Goal: Task Accomplishment & Management: Complete application form

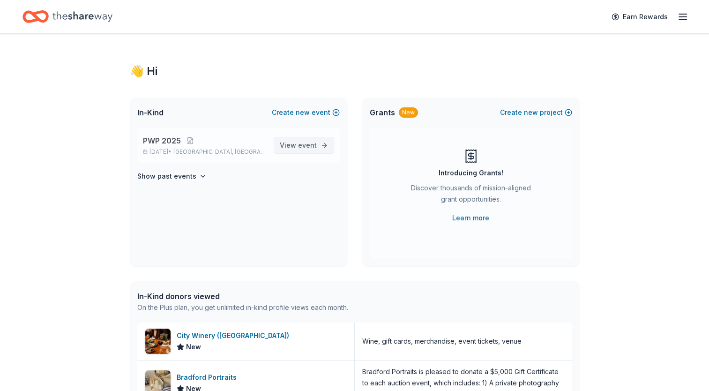
click at [299, 146] on span "event" at bounding box center [307, 145] width 19 height 8
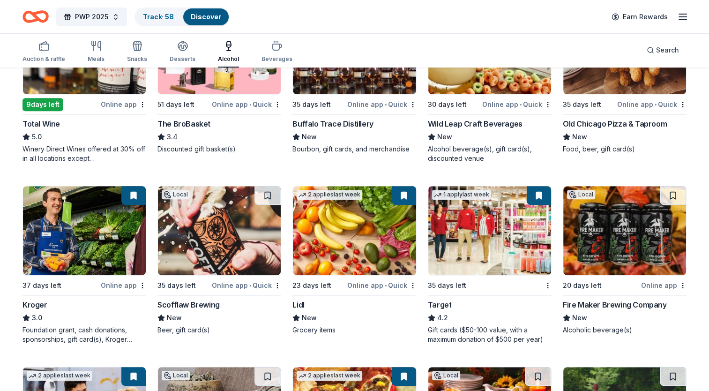
scroll to position [344, 0]
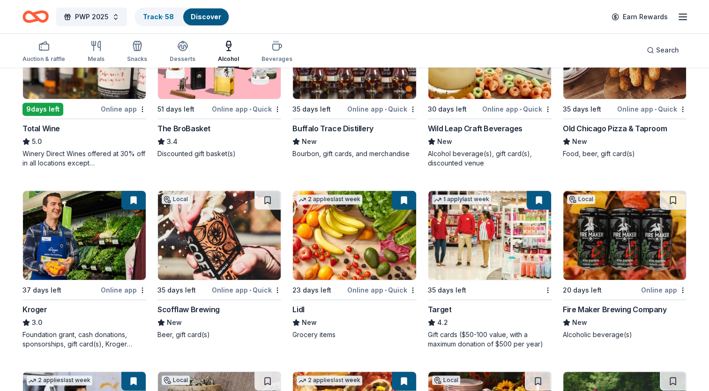
click at [233, 49] on div "button" at bounding box center [228, 45] width 21 height 11
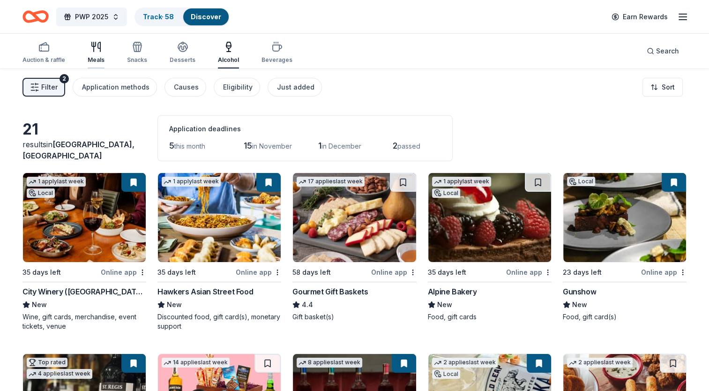
click at [96, 40] on button "Meals" at bounding box center [96, 52] width 17 height 31
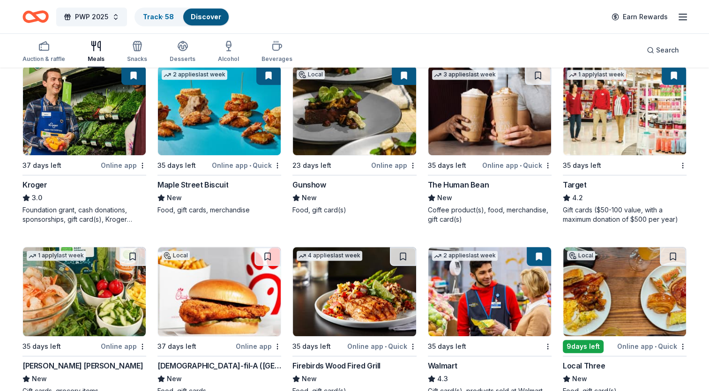
scroll to position [375, 0]
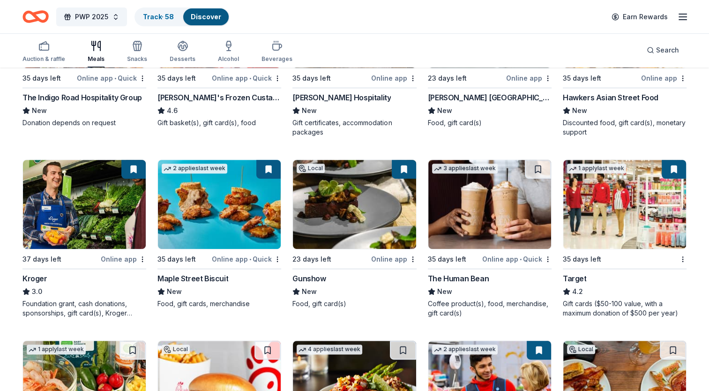
click at [117, 257] on div "Online app" at bounding box center [123, 259] width 45 height 12
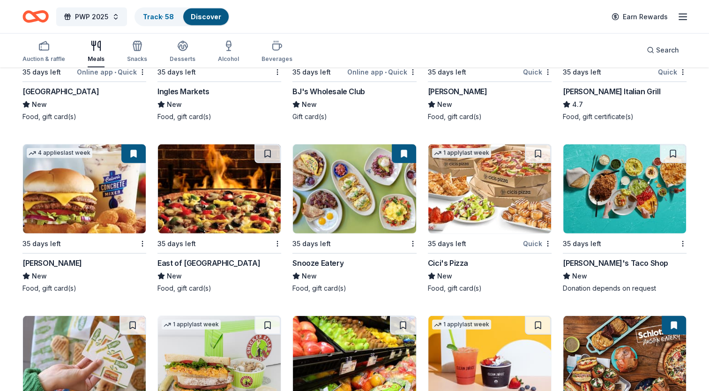
scroll to position [2485, 0]
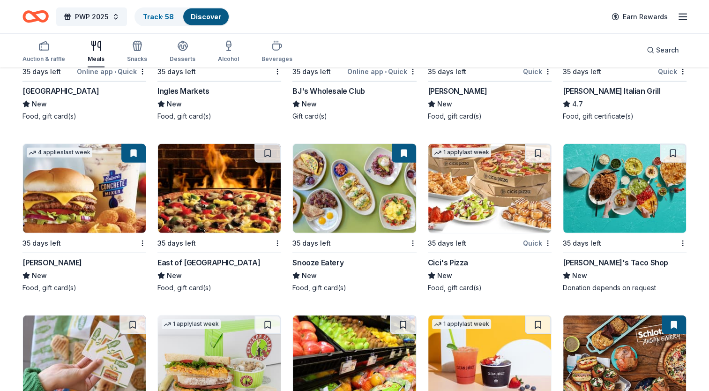
click at [344, 214] on img at bounding box center [354, 188] width 123 height 89
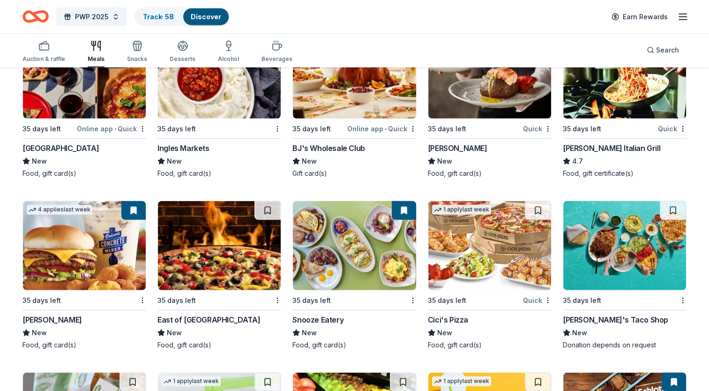
scroll to position [2194, 0]
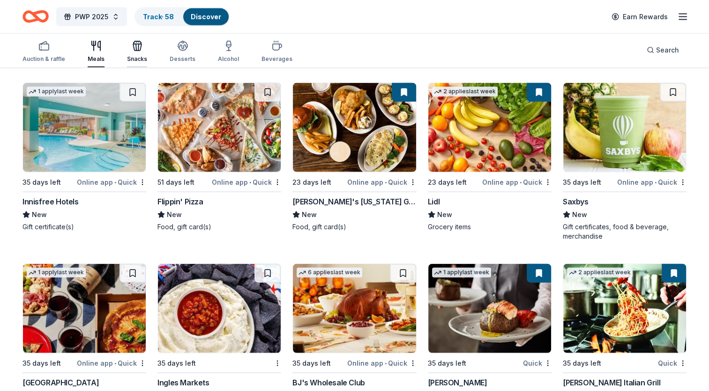
click at [133, 51] on icon "button" at bounding box center [137, 45] width 11 height 11
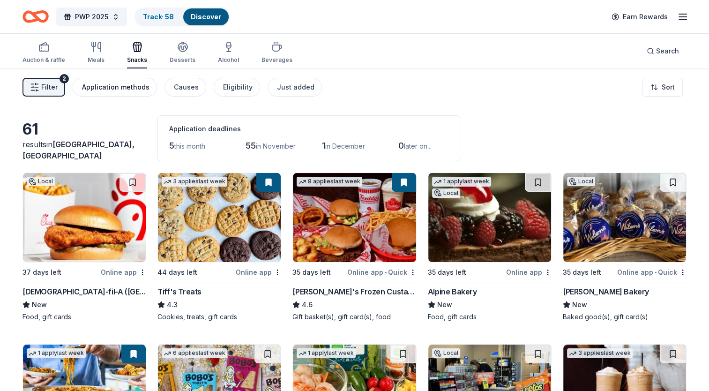
click at [117, 86] on div "Application methods" at bounding box center [115, 87] width 67 height 11
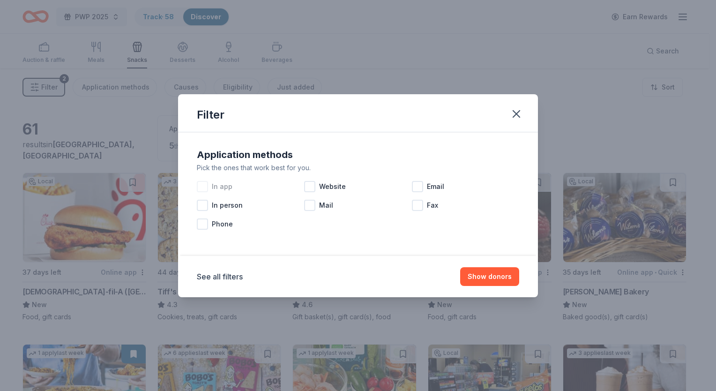
click at [204, 188] on div at bounding box center [202, 186] width 11 height 11
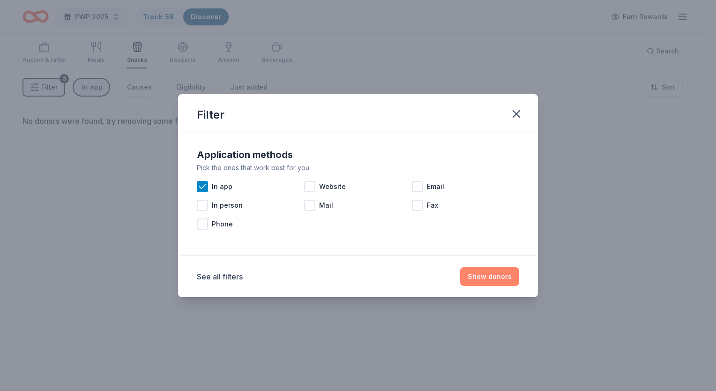
click at [496, 276] on button "Show donors" at bounding box center [489, 276] width 59 height 19
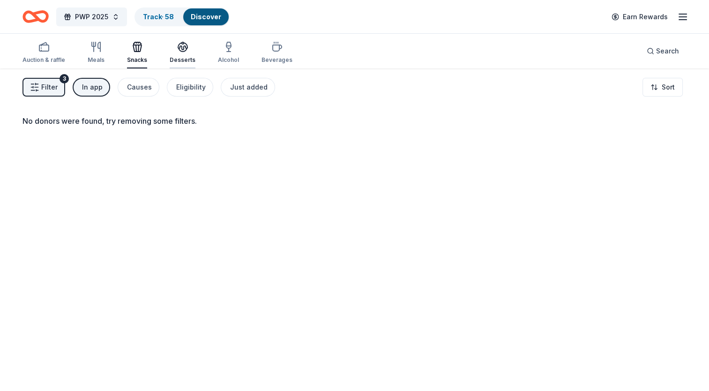
click at [176, 57] on div "Desserts" at bounding box center [183, 59] width 26 height 7
click at [219, 51] on div "button" at bounding box center [228, 46] width 21 height 11
click at [263, 52] on div "button" at bounding box center [276, 46] width 31 height 11
click at [94, 82] on div "In app" at bounding box center [92, 87] width 21 height 11
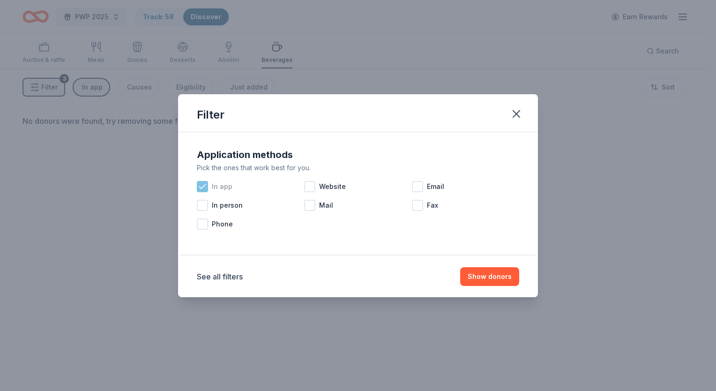
click at [200, 178] on div "In app" at bounding box center [250, 186] width 107 height 19
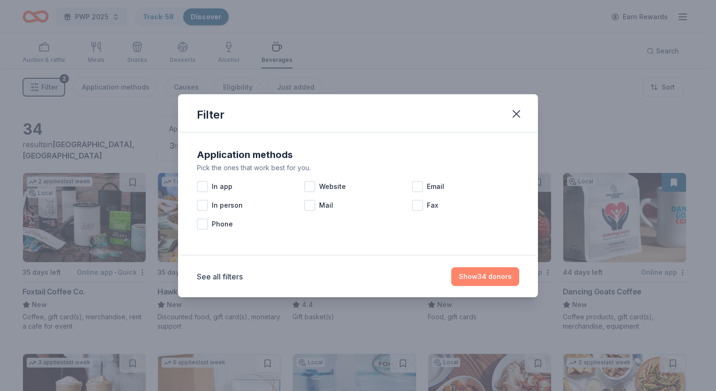
click at [498, 272] on button "Show 34 donors" at bounding box center [485, 276] width 68 height 19
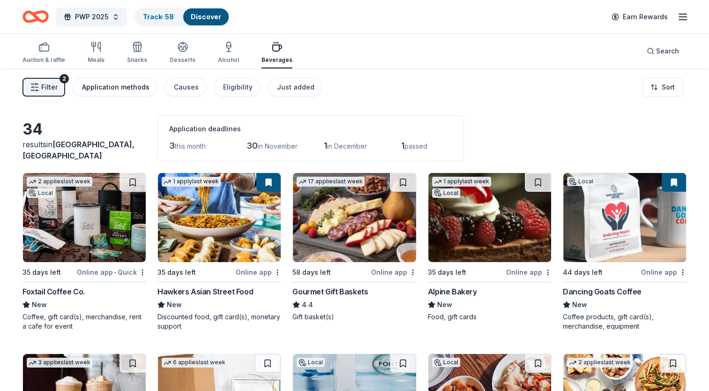
click at [114, 85] on div "Application methods" at bounding box center [115, 87] width 67 height 11
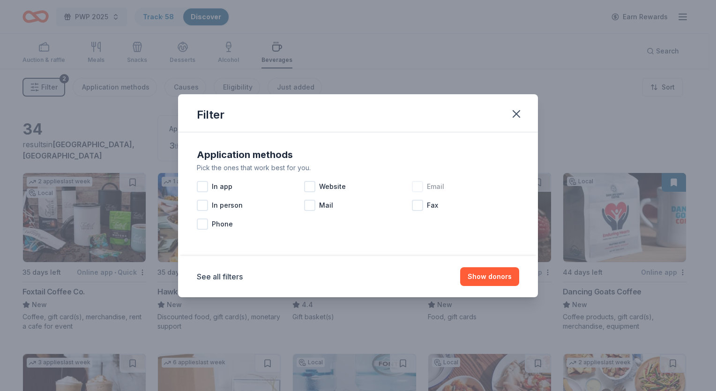
click at [423, 189] on div "Email" at bounding box center [465, 186] width 107 height 19
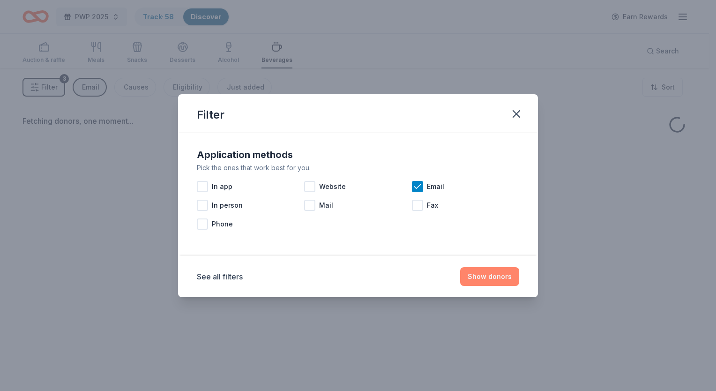
click at [490, 274] on button "Show donors" at bounding box center [489, 276] width 59 height 19
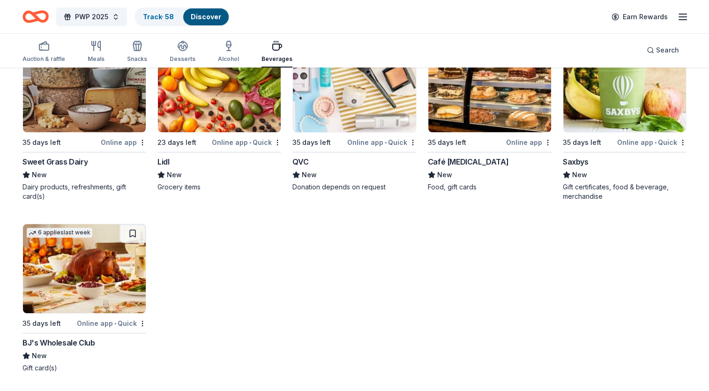
scroll to position [36, 0]
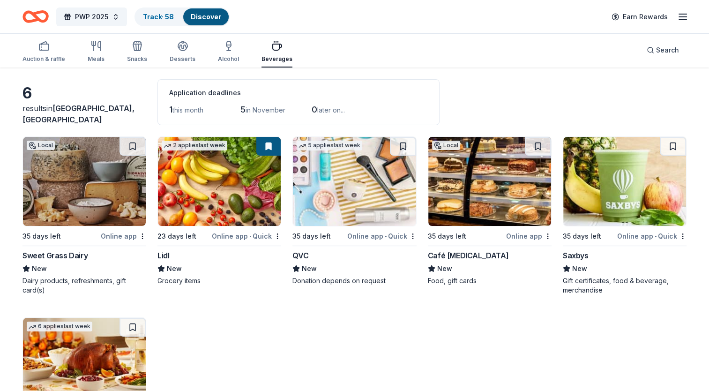
click at [469, 180] on img at bounding box center [489, 181] width 123 height 89
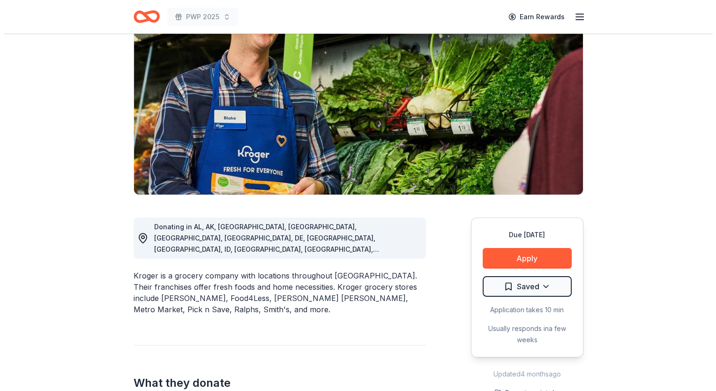
scroll to position [94, 0]
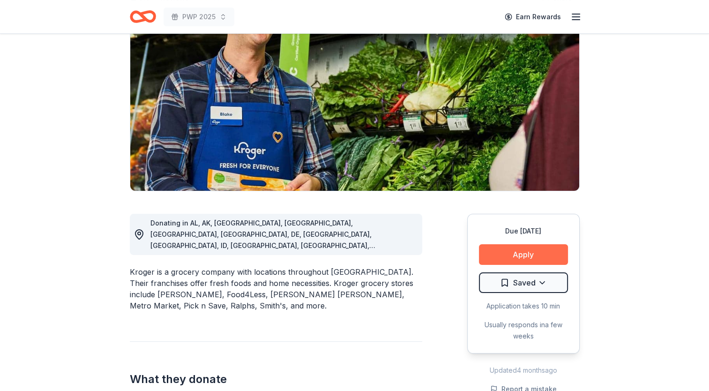
click at [518, 254] on button "Apply" at bounding box center [523, 254] width 89 height 21
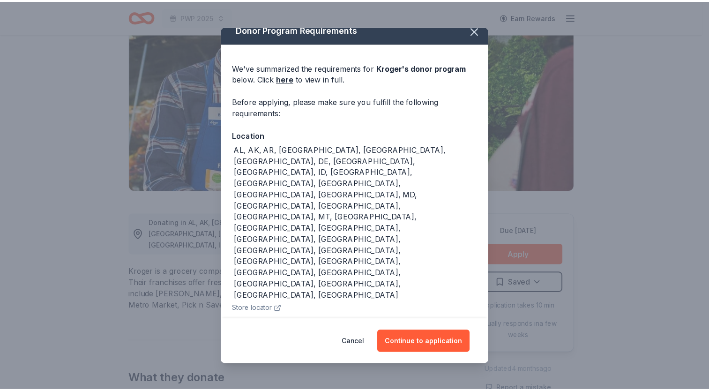
scroll to position [15, 0]
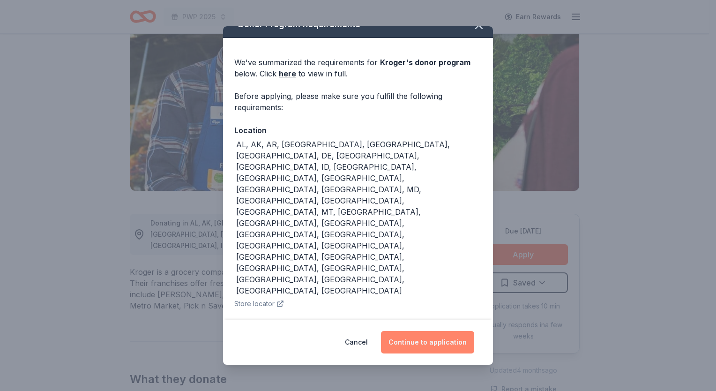
click at [417, 342] on button "Continue to application" at bounding box center [427, 342] width 93 height 22
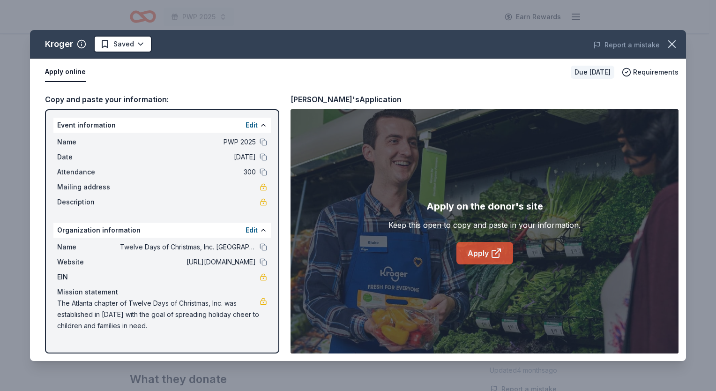
click at [482, 252] on link "Apply" at bounding box center [484, 253] width 57 height 22
click at [117, 309] on span "The Atlanta chapter of Twelve Days of Christmas, Inc. was established in 2014 w…" at bounding box center [158, 314] width 202 height 34
drag, startPoint x: 157, startPoint y: 330, endPoint x: 68, endPoint y: 307, distance: 91.9
click at [68, 307] on span "The Atlanta chapter of Twelve Days of Christmas, Inc. was established in 2014 w…" at bounding box center [158, 314] width 202 height 34
click at [61, 302] on span "The Atlanta chapter of Twelve Days of Christmas, Inc. was established in 2014 w…" at bounding box center [158, 314] width 202 height 34
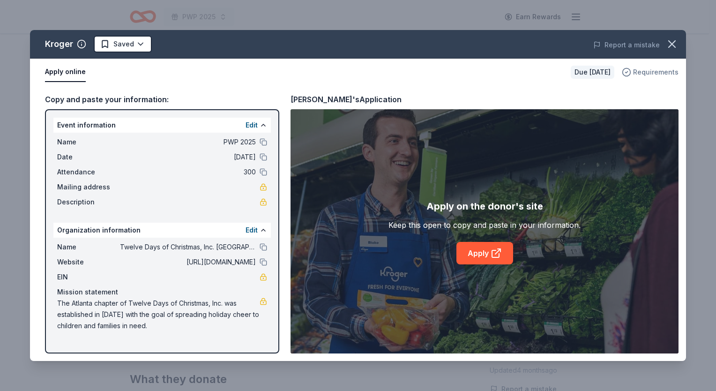
click at [669, 76] on span "Requirements" at bounding box center [655, 72] width 45 height 11
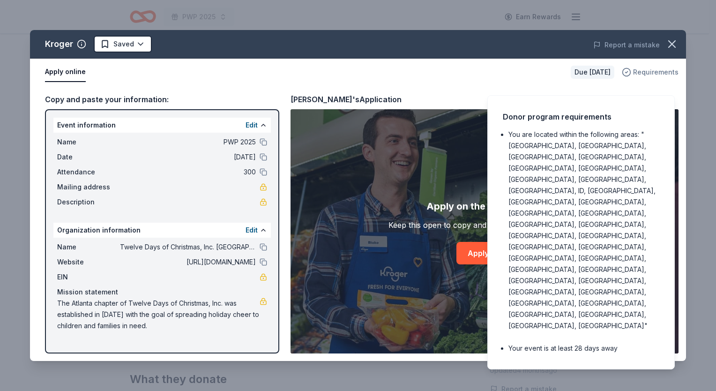
click at [668, 72] on span "Requirements" at bounding box center [655, 72] width 45 height 11
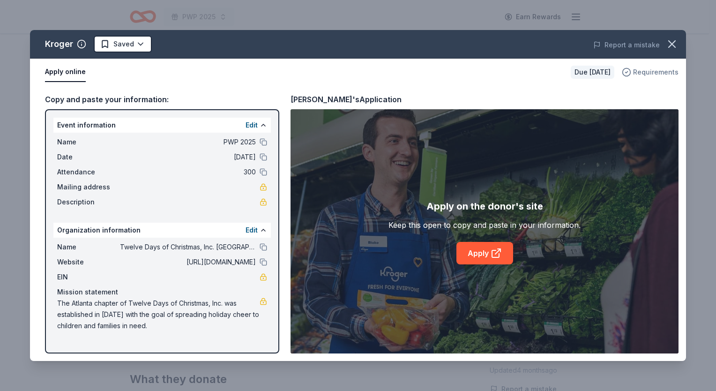
click at [668, 72] on span "Requirements" at bounding box center [655, 72] width 45 height 11
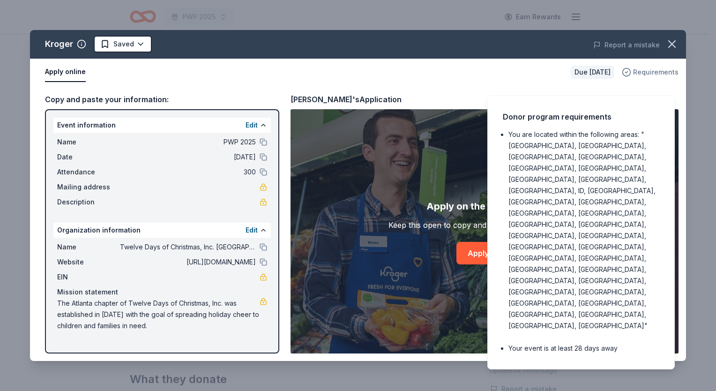
click at [668, 72] on span "Requirements" at bounding box center [655, 72] width 45 height 11
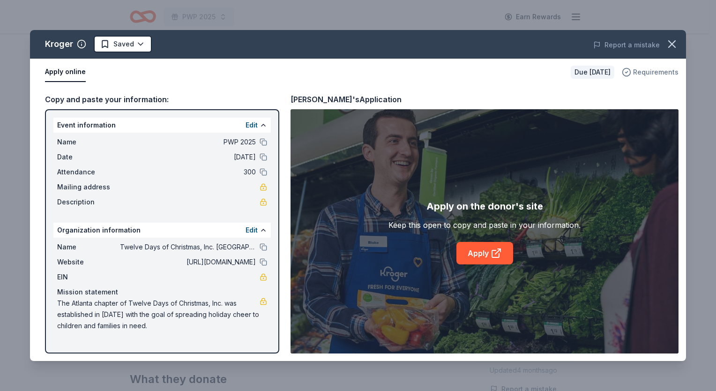
click at [668, 72] on span "Requirements" at bounding box center [655, 72] width 45 height 11
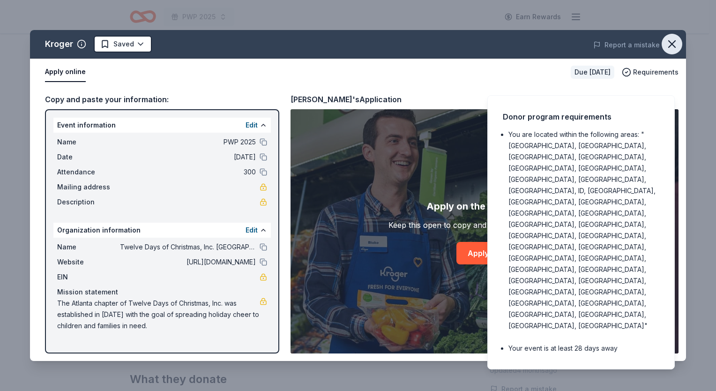
click at [675, 34] on span at bounding box center [671, 44] width 21 height 21
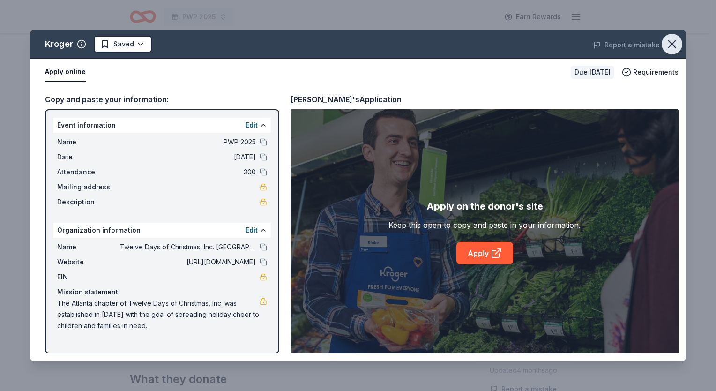
click at [671, 41] on icon "button" at bounding box center [671, 43] width 13 height 13
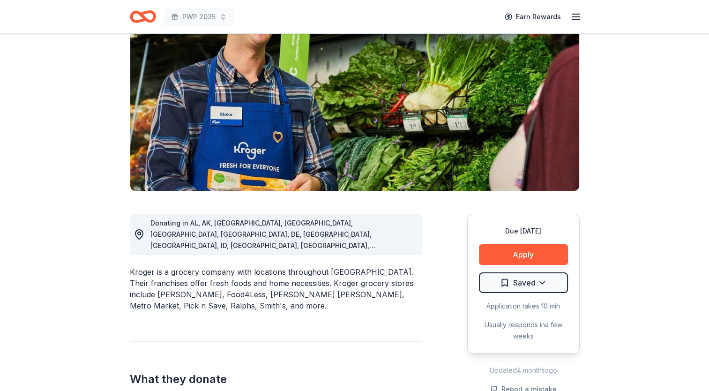
scroll to position [0, 0]
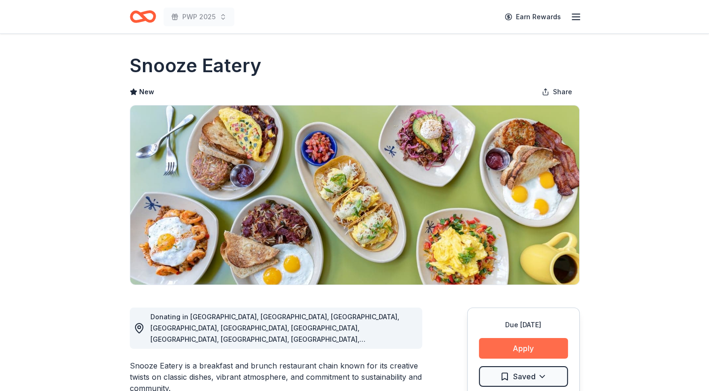
click at [513, 349] on button "Apply" at bounding box center [523, 348] width 89 height 21
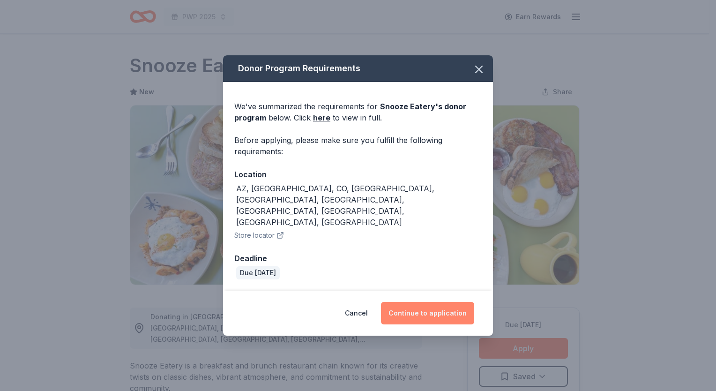
click at [414, 302] on button "Continue to application" at bounding box center [427, 313] width 93 height 22
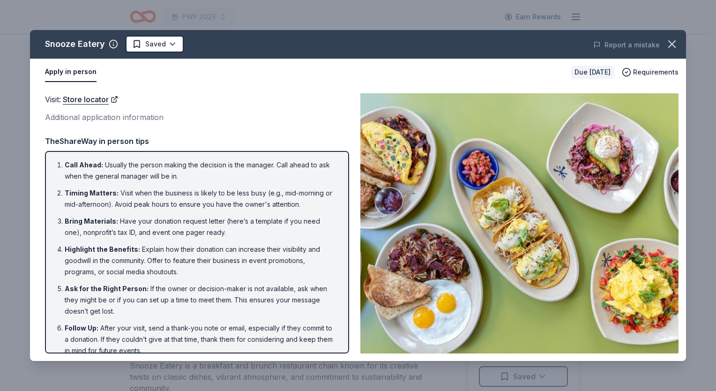
click at [682, 44] on button "button" at bounding box center [671, 44] width 21 height 21
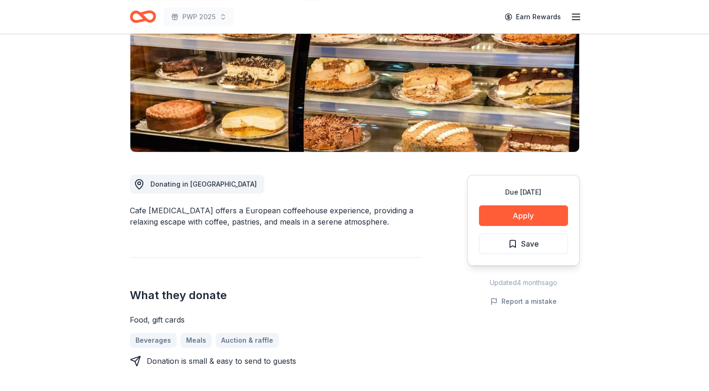
scroll to position [141, 0]
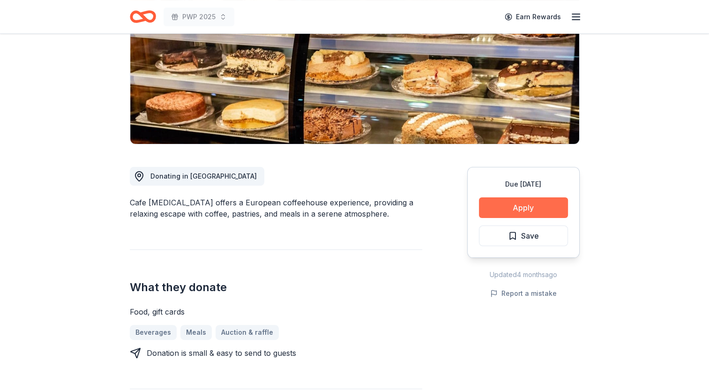
click at [509, 205] on button "Apply" at bounding box center [523, 207] width 89 height 21
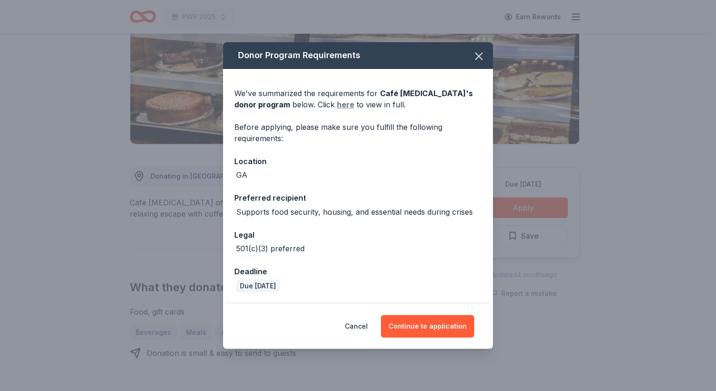
click at [337, 105] on link "here" at bounding box center [345, 104] width 17 height 11
click at [479, 56] on icon "button" at bounding box center [478, 56] width 7 height 7
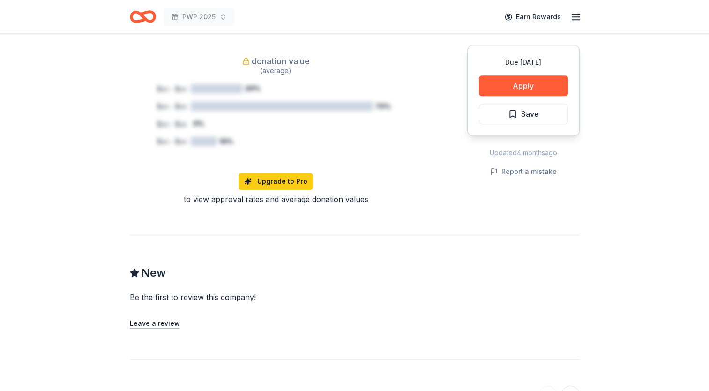
scroll to position [656, 0]
